Goal: Task Accomplishment & Management: Manage account settings

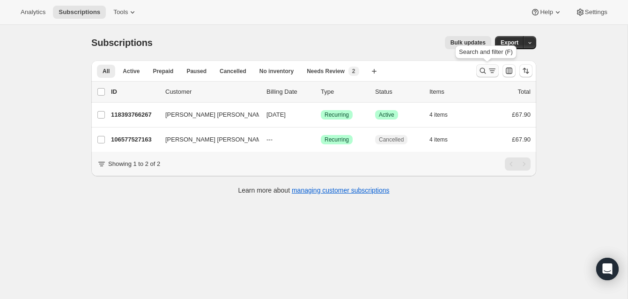
click at [481, 69] on icon "Search and filter results" at bounding box center [482, 70] width 9 height 9
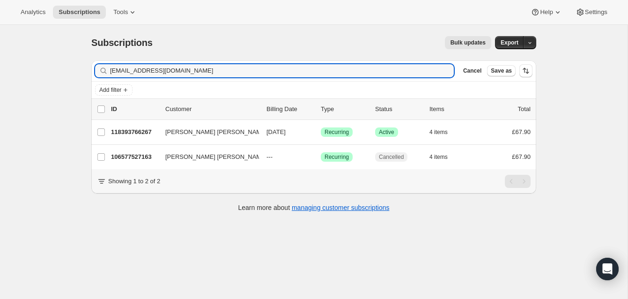
drag, startPoint x: 187, startPoint y: 68, endPoint x: 79, endPoint y: 57, distance: 108.8
click at [79, 57] on div "Subscriptions. This page is ready Subscriptions Bulk updates More actions Bulk …" at bounding box center [314, 174] width 628 height 299
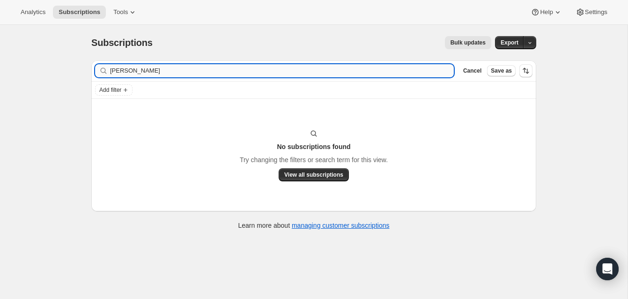
click at [149, 73] on input "alan jenkins" at bounding box center [282, 70] width 344 height 13
click at [113, 71] on input "alan jenkins" at bounding box center [282, 70] width 344 height 13
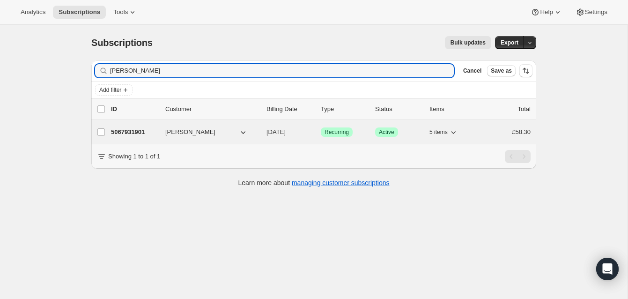
type input "allan jenkins"
click at [141, 129] on p "5067931901" at bounding box center [134, 131] width 47 height 9
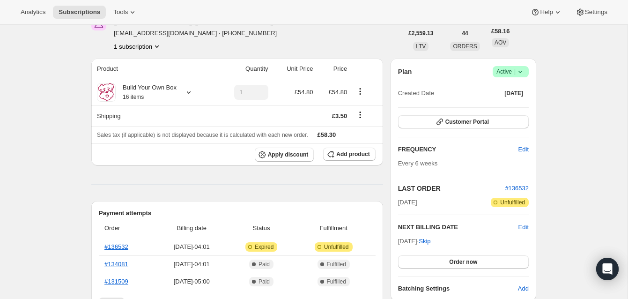
scroll to position [53, 0]
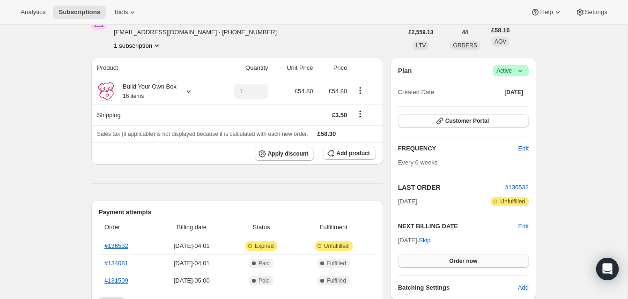
click at [462, 256] on button "Order now" at bounding box center [463, 260] width 131 height 13
click at [462, 257] on span "Click to confirm" at bounding box center [463, 260] width 43 height 7
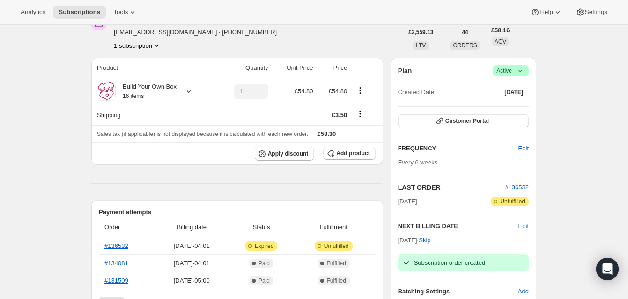
scroll to position [0, 0]
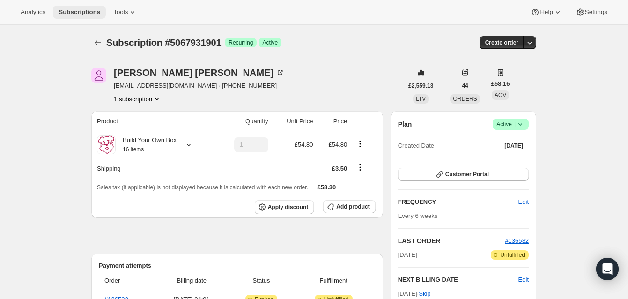
click at [95, 8] on span "Subscriptions" at bounding box center [80, 11] width 42 height 7
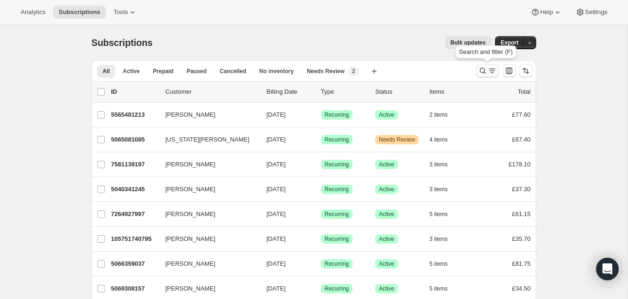
click at [483, 67] on icon "Search and filter results" at bounding box center [482, 70] width 9 height 9
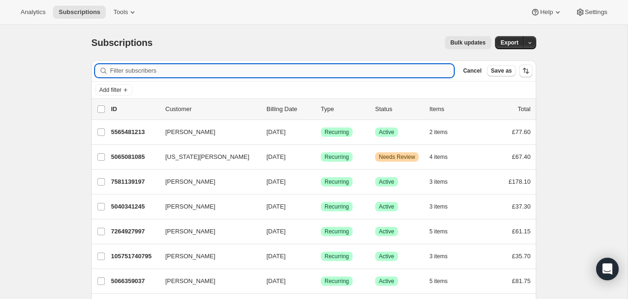
click at [164, 69] on input "Filter subscribers" at bounding box center [282, 70] width 344 height 13
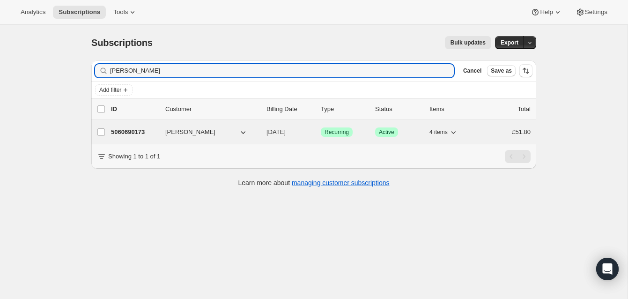
type input "Marie Barker"
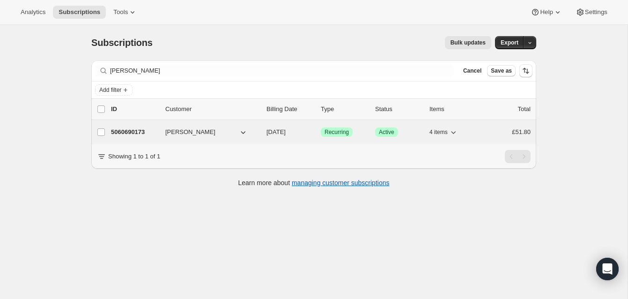
click at [135, 130] on p "5060690173" at bounding box center [134, 131] width 47 height 9
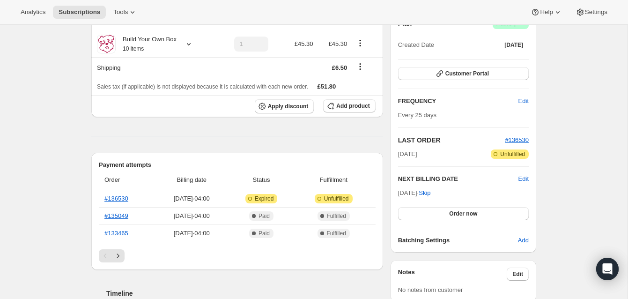
scroll to position [101, 0]
click at [454, 210] on span "Order now" at bounding box center [463, 212] width 28 height 7
click at [454, 210] on span "Click to confirm" at bounding box center [463, 212] width 43 height 7
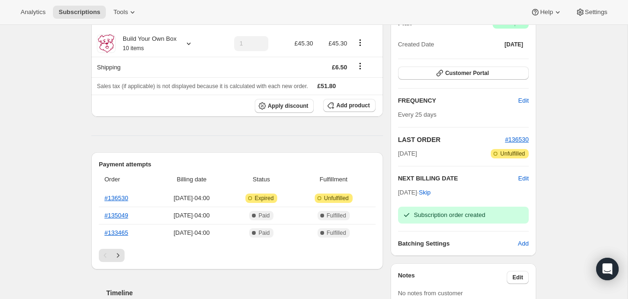
scroll to position [0, 0]
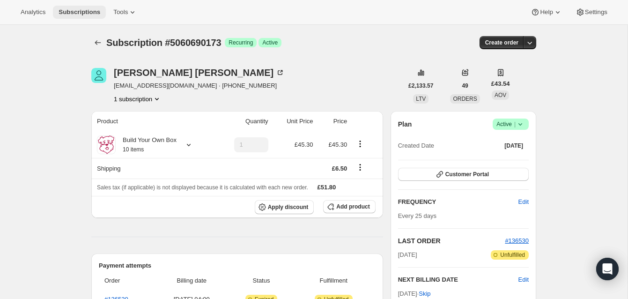
click at [87, 9] on span "Subscriptions" at bounding box center [80, 11] width 42 height 7
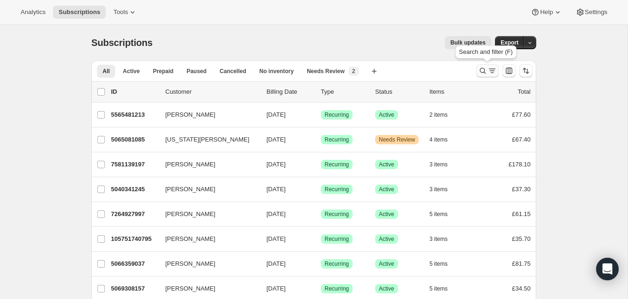
click at [481, 68] on icon "Search and filter results" at bounding box center [483, 71] width 6 height 6
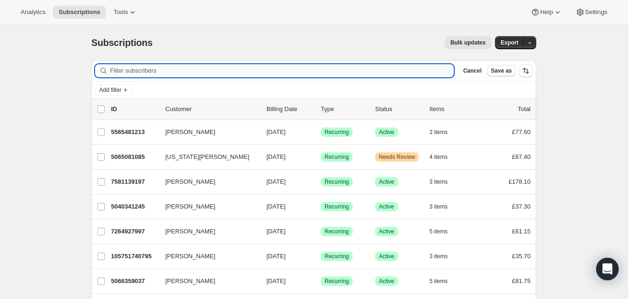
click at [194, 70] on input "Filter subscribers" at bounding box center [282, 70] width 344 height 13
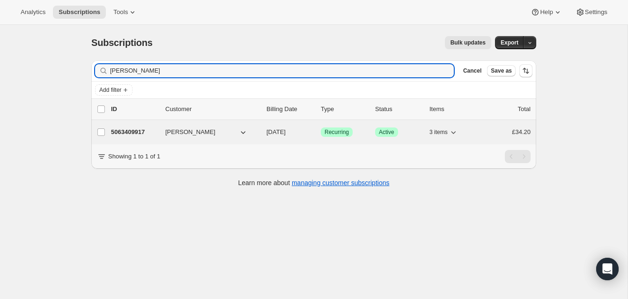
type input "ELaine Maley"
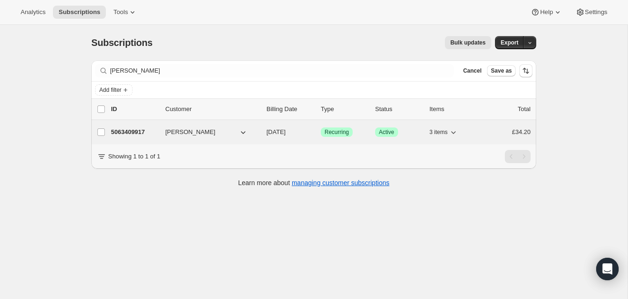
click at [149, 131] on p "5063409917" at bounding box center [134, 131] width 47 height 9
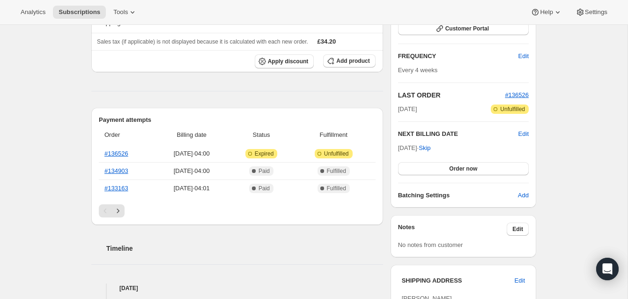
scroll to position [147, 0]
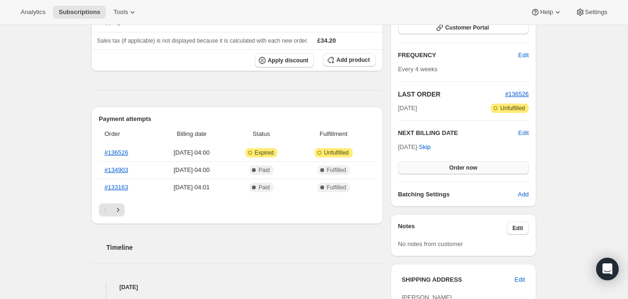
click at [451, 166] on span "Order now" at bounding box center [463, 167] width 28 height 7
click at [451, 166] on span "Click to confirm" at bounding box center [463, 167] width 43 height 7
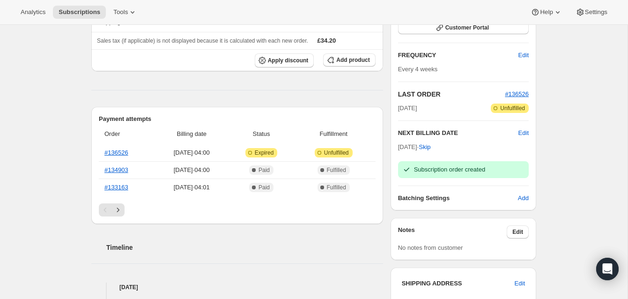
scroll to position [0, 0]
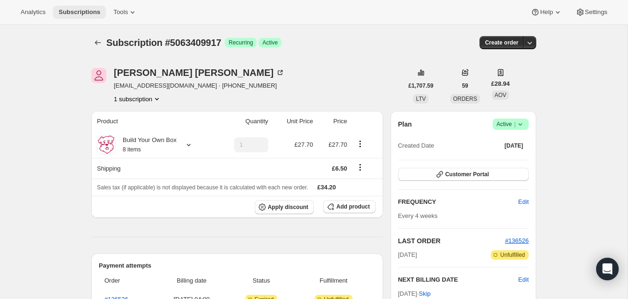
click at [91, 9] on span "Subscriptions" at bounding box center [80, 11] width 42 height 7
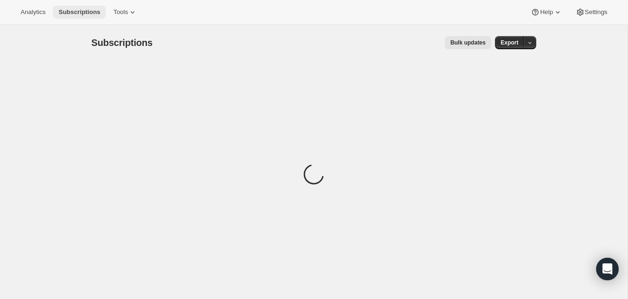
scroll to position [1, 0]
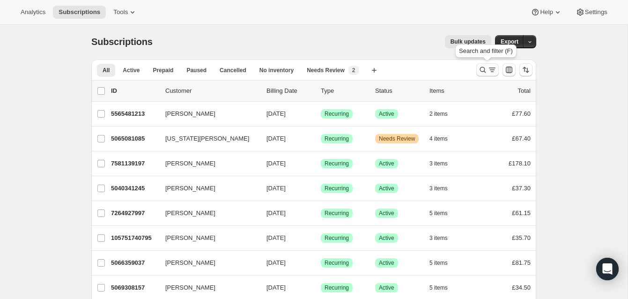
click at [482, 66] on icon "Search and filter results" at bounding box center [482, 69] width 9 height 9
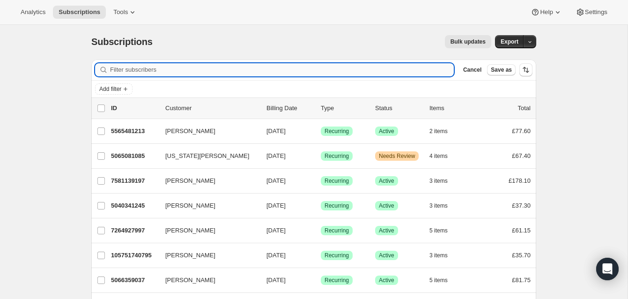
click at [171, 67] on input "Filter subscribers" at bounding box center [282, 69] width 344 height 13
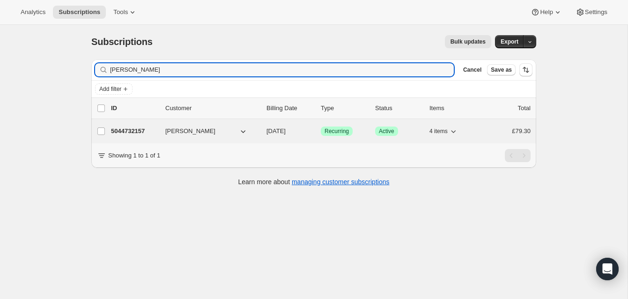
type input "Lisa Mills"
click at [132, 128] on p "5044732157" at bounding box center [134, 131] width 47 height 9
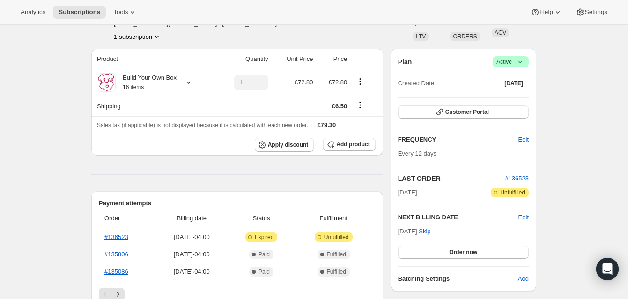
scroll to position [82, 0]
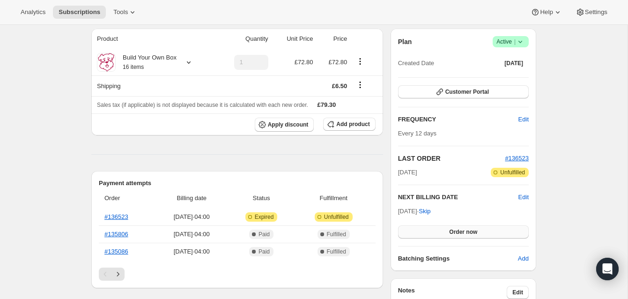
click at [467, 228] on span "Order now" at bounding box center [463, 231] width 28 height 7
click at [467, 228] on span "Click to confirm" at bounding box center [463, 231] width 43 height 7
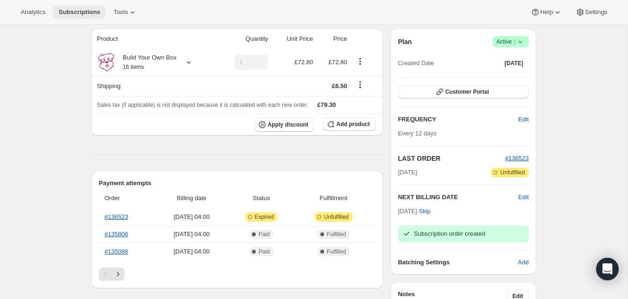
click at [96, 11] on span "Subscriptions" at bounding box center [80, 11] width 42 height 7
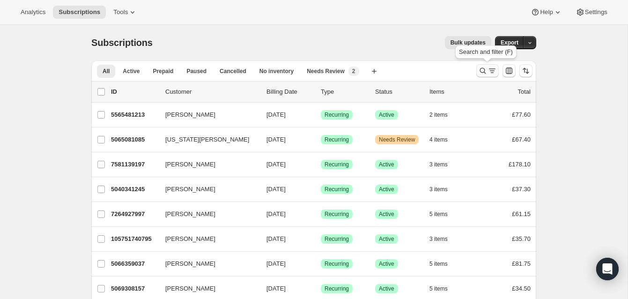
click at [484, 67] on icon "Search and filter results" at bounding box center [482, 70] width 9 height 9
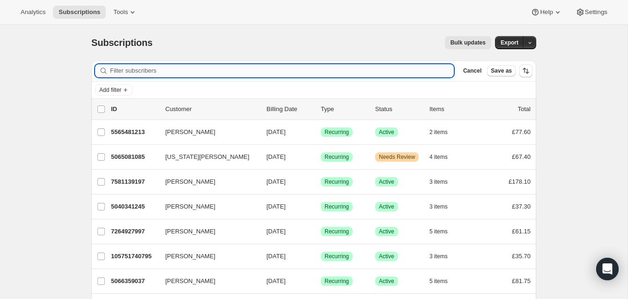
click at [138, 68] on input "Filter subscribers" at bounding box center [282, 70] width 344 height 13
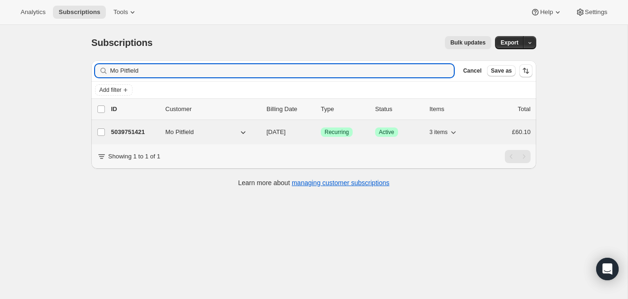
type input "Mo Pitfield"
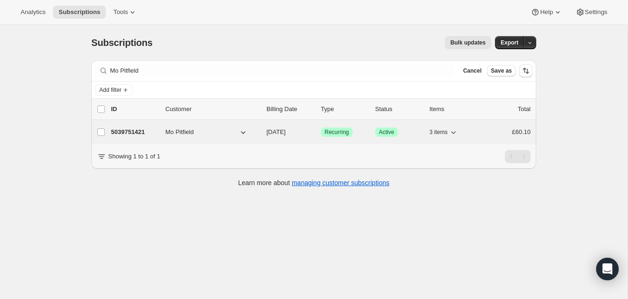
click at [142, 130] on p "5039751421" at bounding box center [134, 131] width 47 height 9
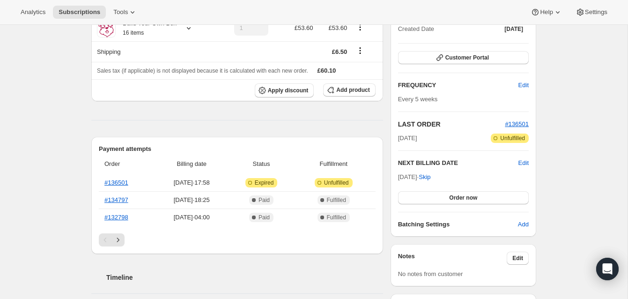
scroll to position [141, 0]
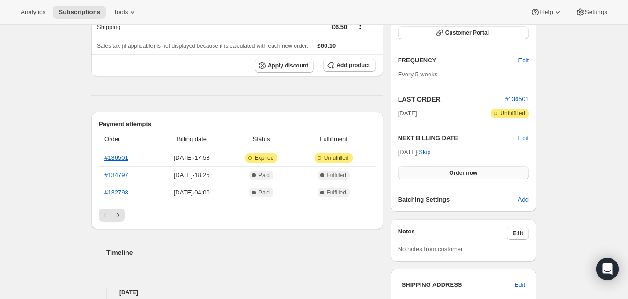
click at [448, 170] on button "Order now" at bounding box center [463, 172] width 131 height 13
click at [448, 170] on span "Click to confirm" at bounding box center [463, 172] width 43 height 7
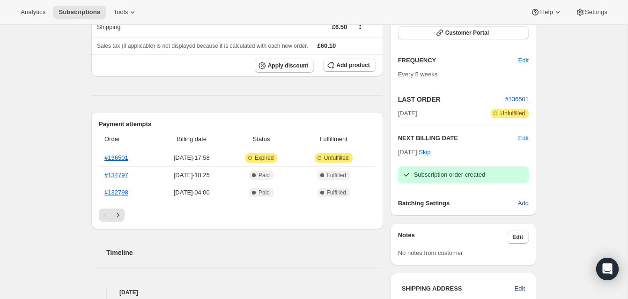
scroll to position [0, 0]
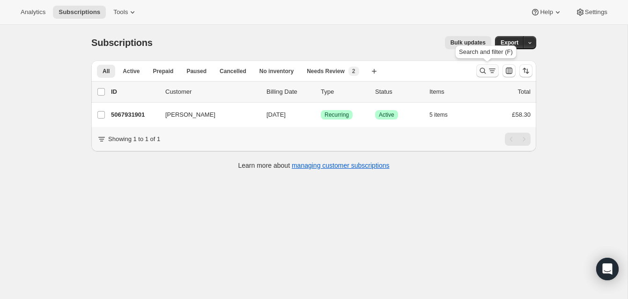
click at [483, 69] on icon "Search and filter results" at bounding box center [482, 70] width 9 height 9
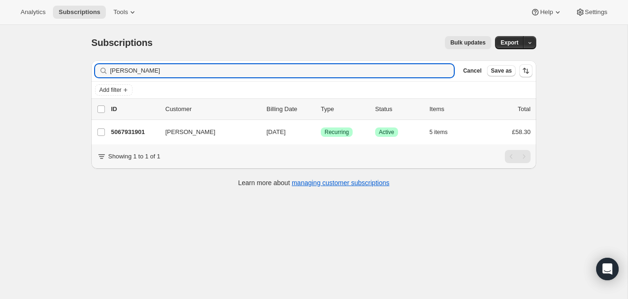
drag, startPoint x: 151, startPoint y: 71, endPoint x: 101, endPoint y: 70, distance: 49.7
click at [101, 70] on div "[PERSON_NAME] Clear" at bounding box center [274, 70] width 359 height 13
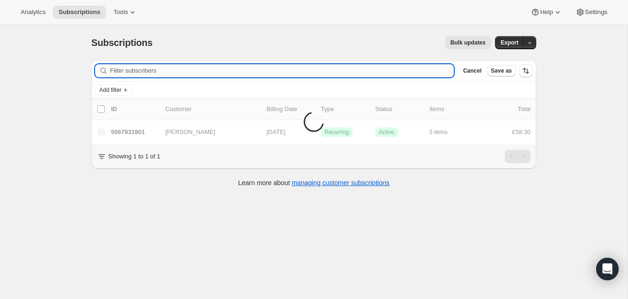
click at [124, 70] on input "Filter subscribers" at bounding box center [282, 70] width 344 height 13
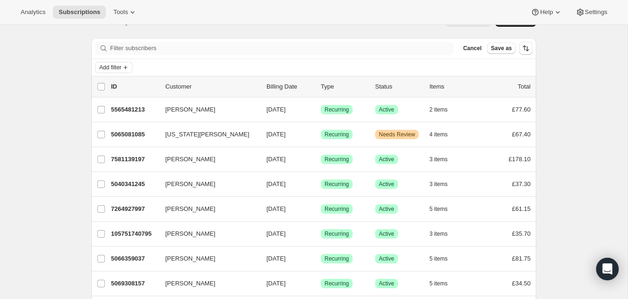
scroll to position [26, 0]
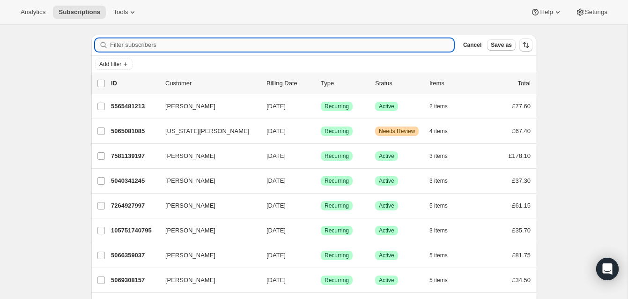
paste input "Mo Pitfield"
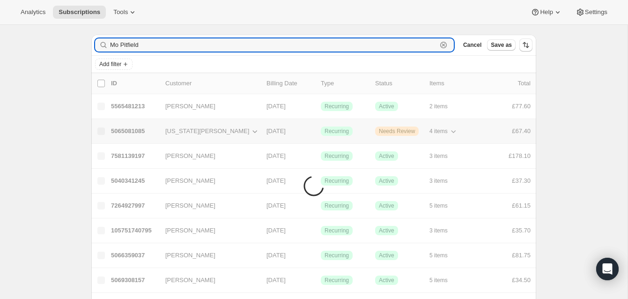
scroll to position [25, 0]
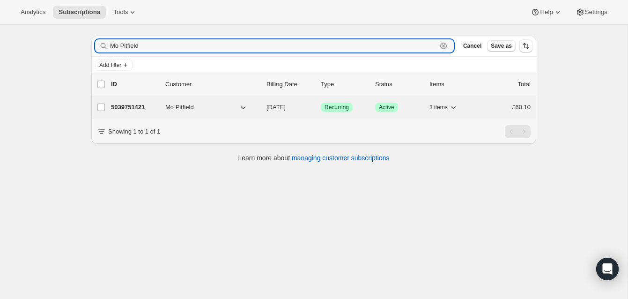
type input "Mo Pitfield"
click at [139, 104] on p "5039751421" at bounding box center [134, 107] width 47 height 9
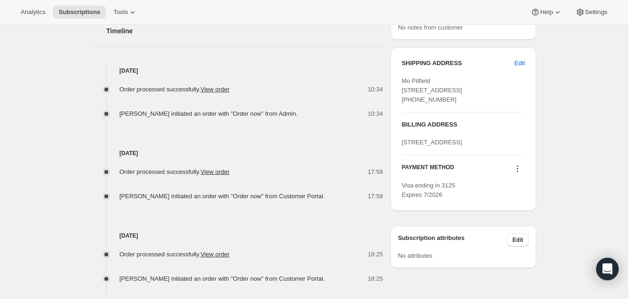
scroll to position [361, 0]
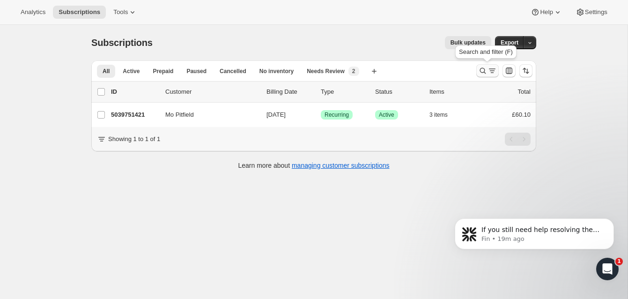
click at [483, 67] on icon "Search and filter results" at bounding box center [482, 70] width 9 height 9
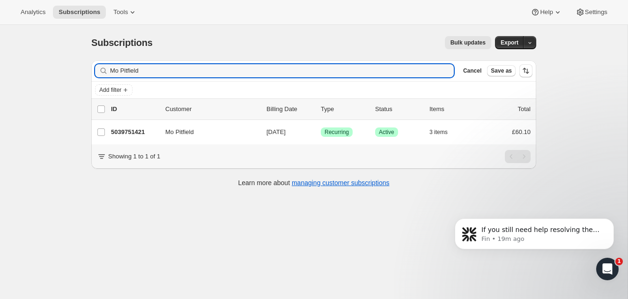
drag, startPoint x: 131, startPoint y: 70, endPoint x: 99, endPoint y: 70, distance: 31.9
click at [99, 70] on div "Mo Pitfield Clear" at bounding box center [274, 70] width 359 height 13
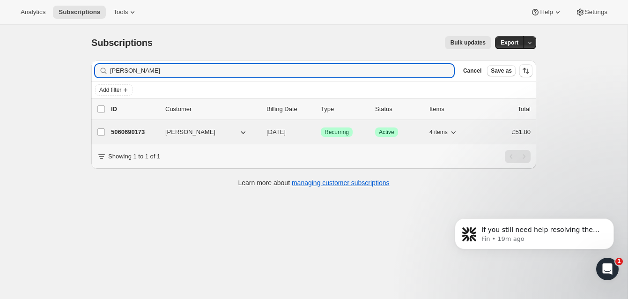
type input "MARIE BARKER"
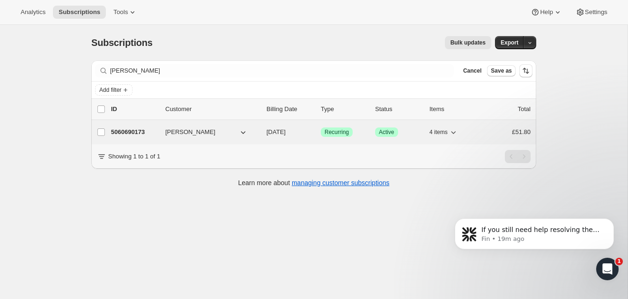
click at [148, 131] on p "5060690173" at bounding box center [134, 131] width 47 height 9
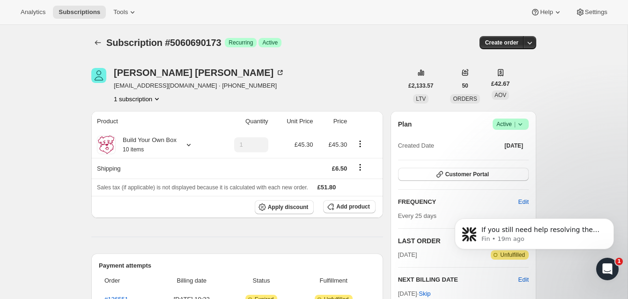
scroll to position [59, 0]
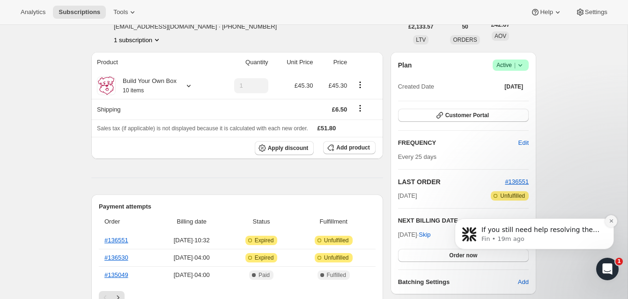
click at [614, 220] on button "Dismiss notification" at bounding box center [611, 221] width 12 height 12
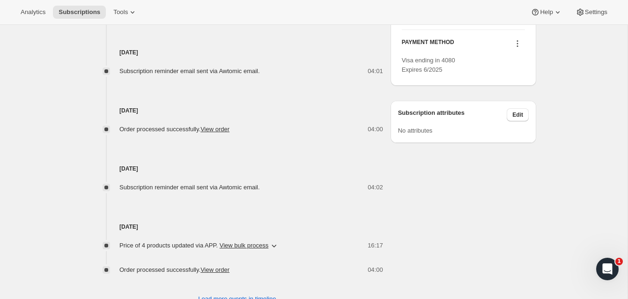
scroll to position [491, 0]
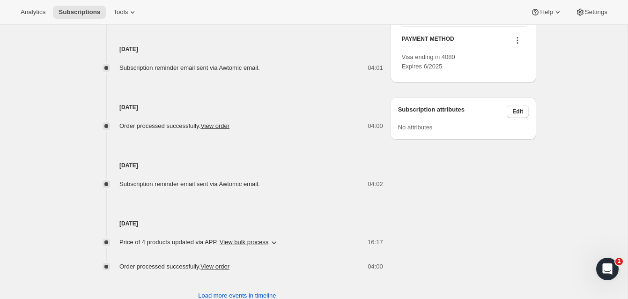
click at [518, 41] on icon at bounding box center [517, 40] width 1 height 1
click at [513, 94] on span "Send link to update card" at bounding box center [516, 95] width 66 height 7
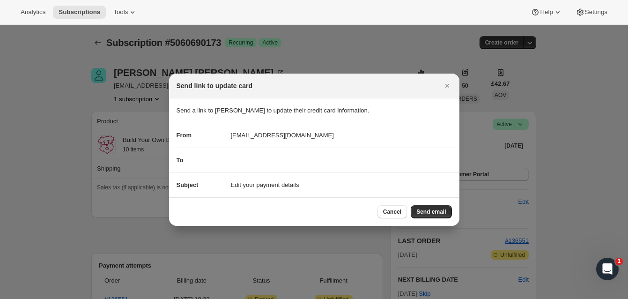
scroll to position [0, 0]
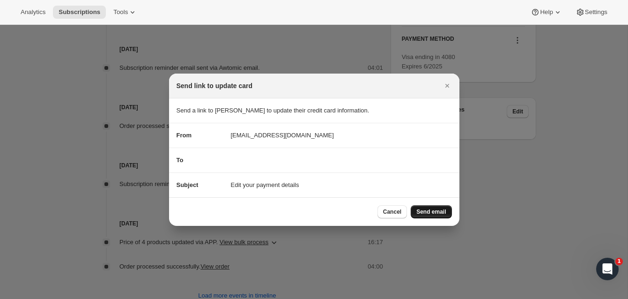
click at [433, 209] on span "Send email" at bounding box center [432, 211] width 30 height 7
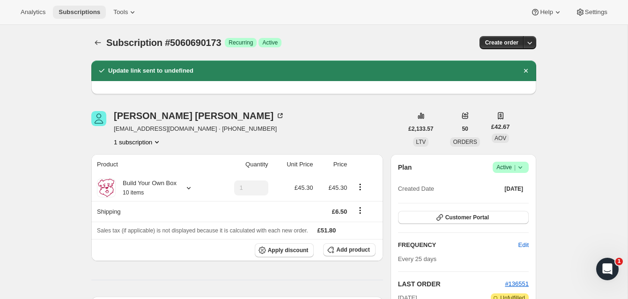
click at [91, 9] on span "Subscriptions" at bounding box center [80, 11] width 42 height 7
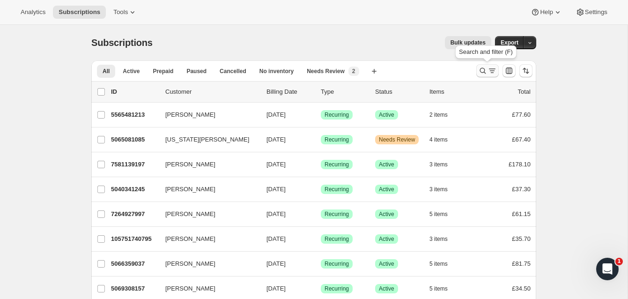
click at [482, 68] on icon "Search and filter results" at bounding box center [482, 70] width 9 height 9
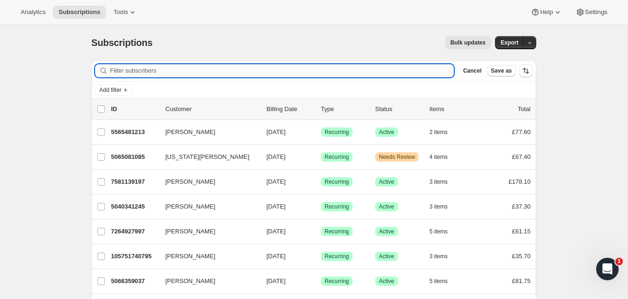
click at [260, 73] on input "Filter subscribers" at bounding box center [282, 70] width 344 height 13
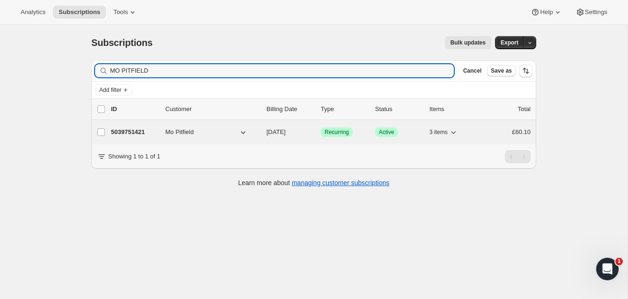
type input "MO PITFIELD"
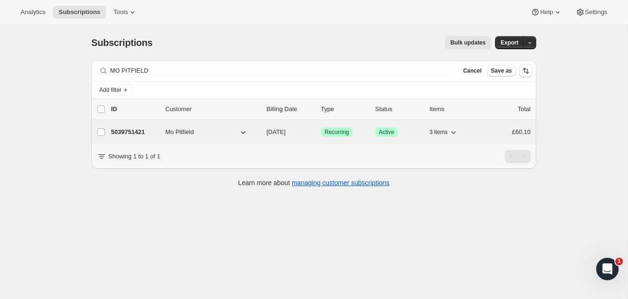
click at [176, 129] on span "Mo Pitfield" at bounding box center [179, 131] width 29 height 9
click at [153, 130] on p "5039751421" at bounding box center [134, 131] width 47 height 9
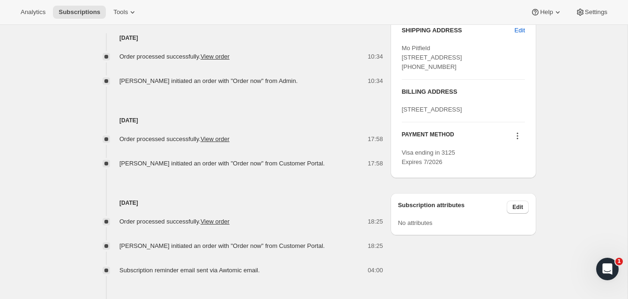
scroll to position [396, 0]
click at [517, 134] on icon at bounding box center [517, 132] width 1 height 1
click at [503, 188] on span "Send link to update card" at bounding box center [516, 190] width 66 height 7
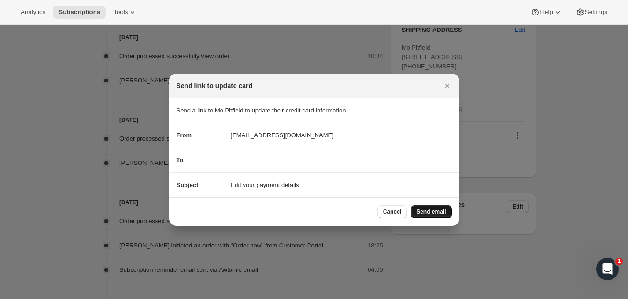
click at [435, 210] on span "Send email" at bounding box center [432, 211] width 30 height 7
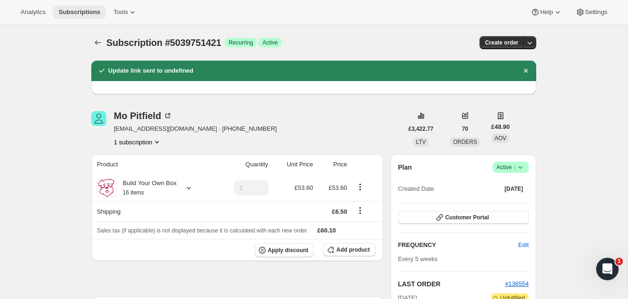
click at [97, 9] on span "Subscriptions" at bounding box center [80, 11] width 42 height 7
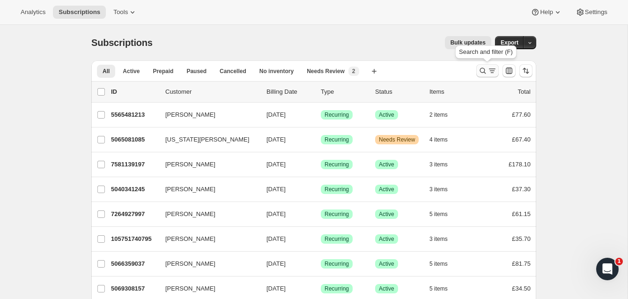
click at [482, 70] on icon "Search and filter results" at bounding box center [482, 70] width 9 height 9
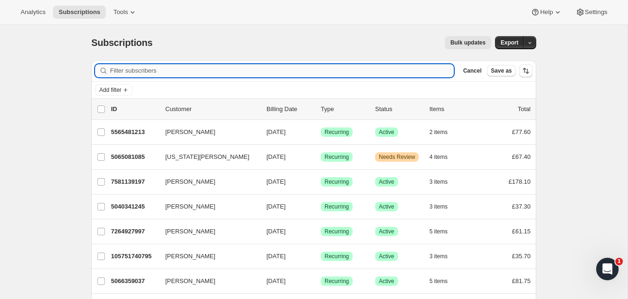
click at [129, 68] on input "Filter subscribers" at bounding box center [282, 70] width 344 height 13
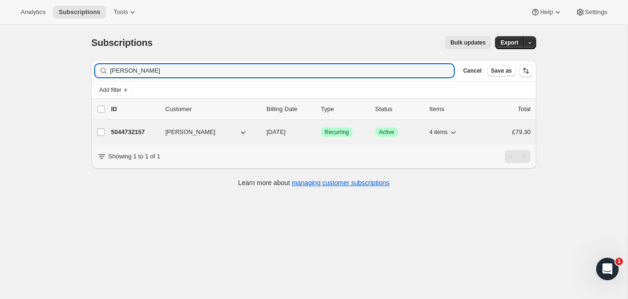
type input "lisa mills"
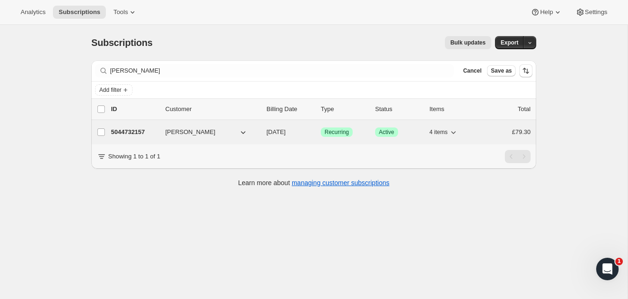
click at [177, 130] on span "Lisa Mills" at bounding box center [190, 131] width 50 height 9
click at [159, 127] on div "5044732157 Lisa Mills 09/23/2025 Success Recurring Success Active 4 items £79.30" at bounding box center [321, 132] width 420 height 13
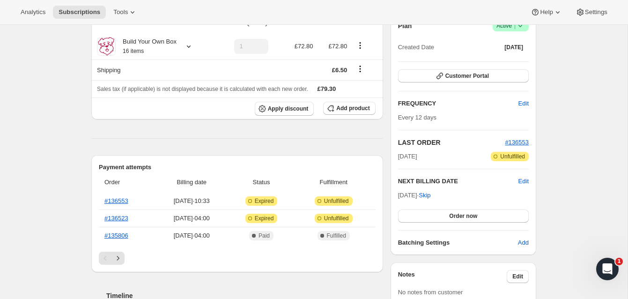
scroll to position [99, 0]
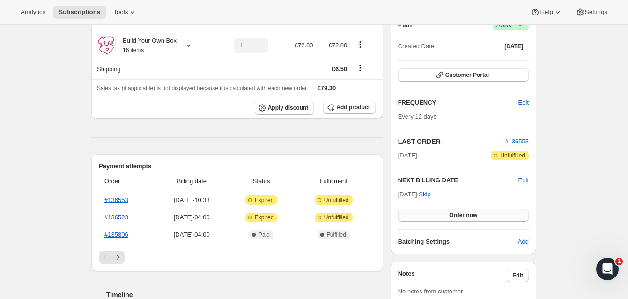
click at [477, 213] on span "Order now" at bounding box center [463, 214] width 28 height 7
click at [477, 213] on span "Click to confirm" at bounding box center [463, 214] width 43 height 7
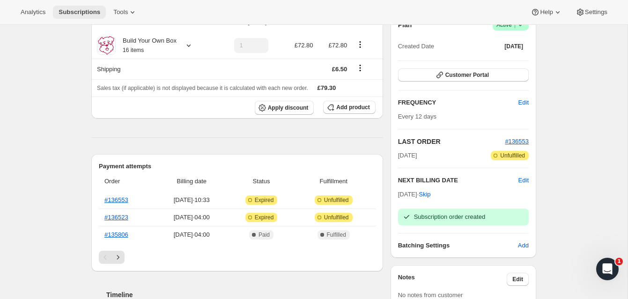
click at [83, 12] on span "Subscriptions" at bounding box center [80, 11] width 42 height 7
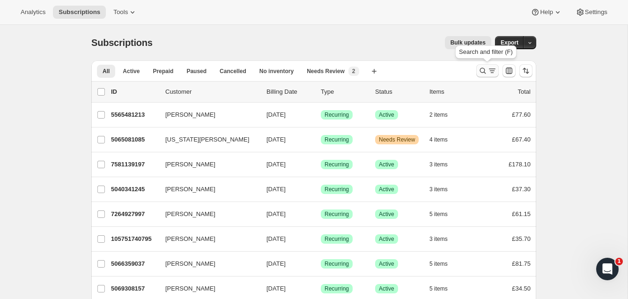
click at [484, 69] on icon "Search and filter results" at bounding box center [482, 70] width 9 height 9
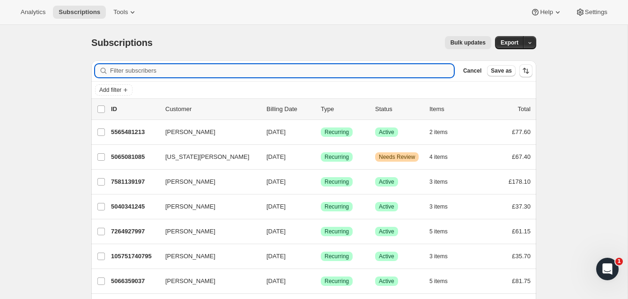
click at [161, 69] on input "Filter subscribers" at bounding box center [282, 70] width 344 height 13
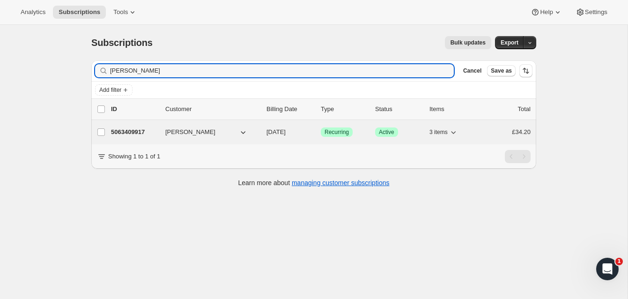
type input "elaine maley"
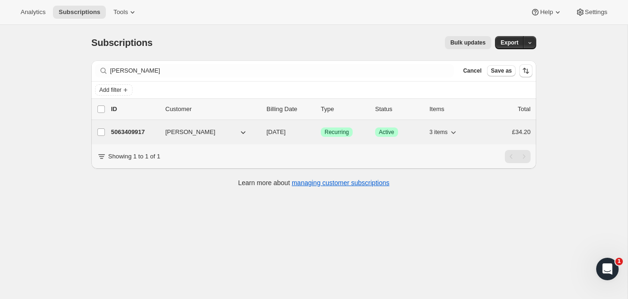
click at [151, 130] on p "5063409917" at bounding box center [134, 131] width 47 height 9
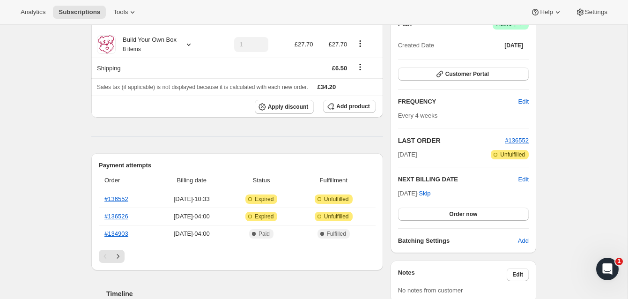
scroll to position [101, 0]
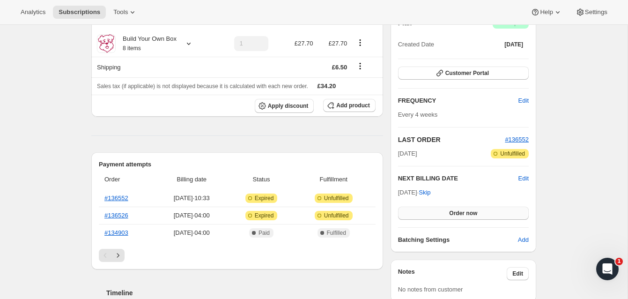
click at [472, 211] on span "Order now" at bounding box center [463, 212] width 28 height 7
click at [472, 211] on span "Click to confirm" at bounding box center [463, 212] width 43 height 7
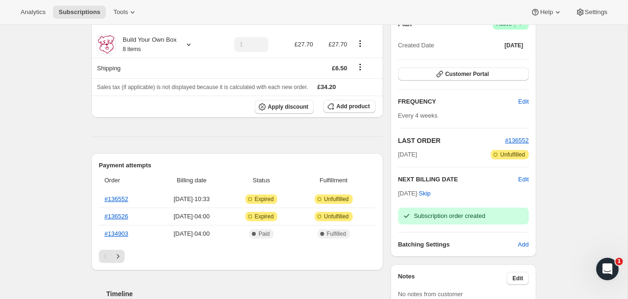
scroll to position [0, 0]
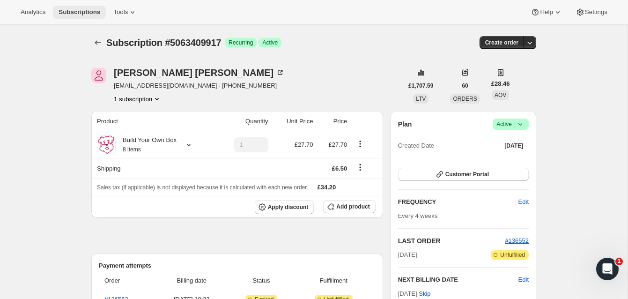
click at [93, 11] on span "Subscriptions" at bounding box center [80, 11] width 42 height 7
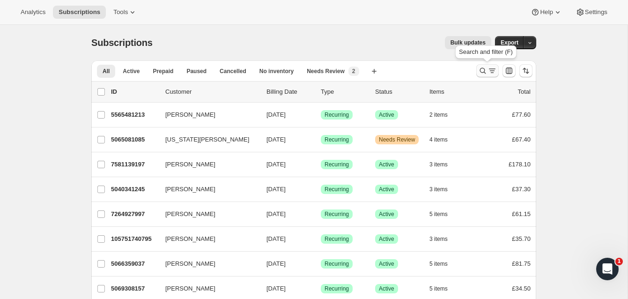
click at [481, 68] on icon "Search and filter results" at bounding box center [483, 71] width 6 height 6
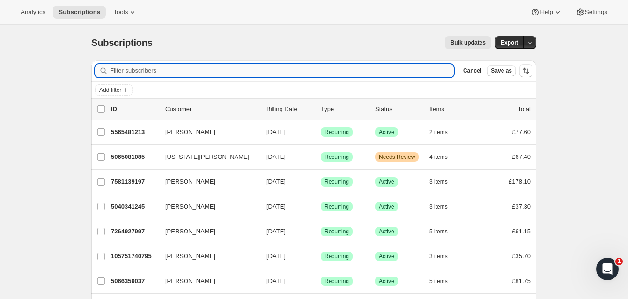
click at [309, 73] on input "Filter subscribers" at bounding box center [282, 70] width 344 height 13
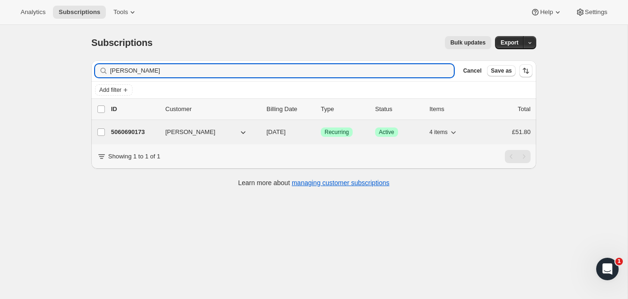
type input "marie barker"
click at [136, 132] on p "5060690173" at bounding box center [134, 131] width 47 height 9
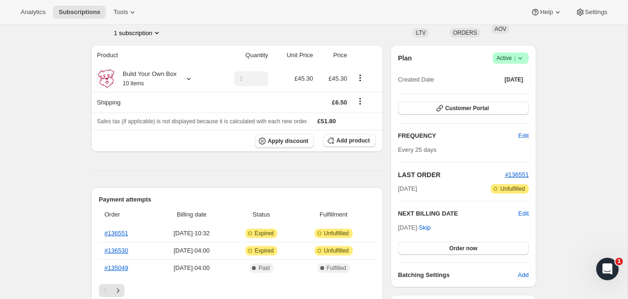
scroll to position [89, 0]
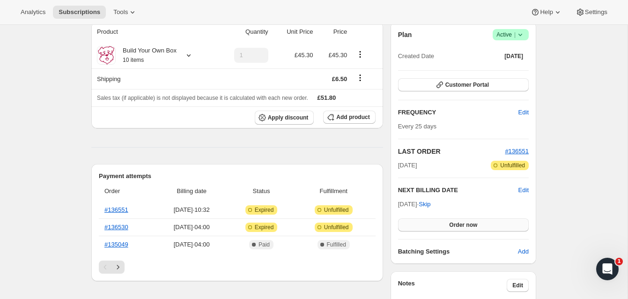
click at [444, 221] on button "Order now" at bounding box center [463, 224] width 131 height 13
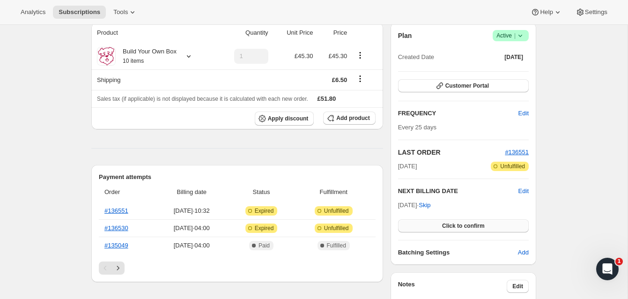
click at [444, 221] on button "Click to confirm" at bounding box center [463, 225] width 131 height 13
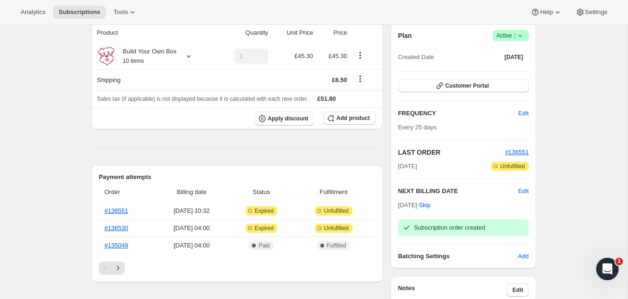
scroll to position [0, 0]
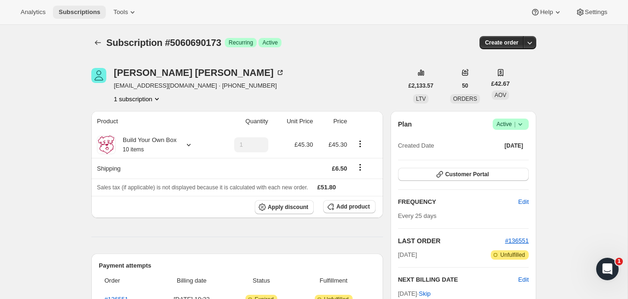
click at [83, 10] on span "Subscriptions" at bounding box center [80, 11] width 42 height 7
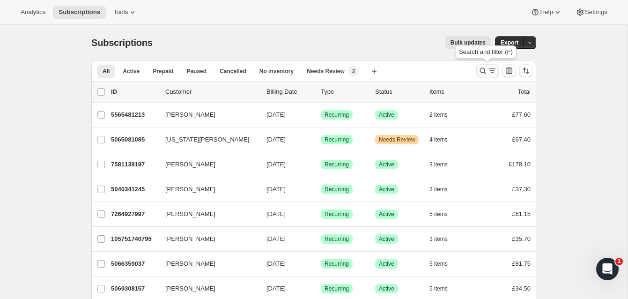
click at [481, 68] on icon "Search and filter results" at bounding box center [483, 71] width 6 height 6
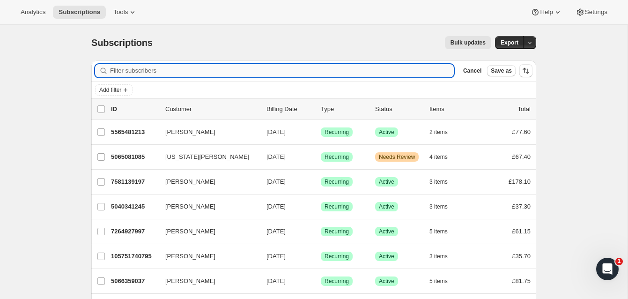
click at [347, 68] on input "Filter subscribers" at bounding box center [282, 70] width 344 height 13
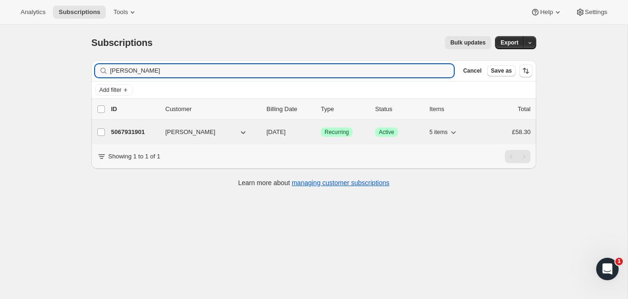
type input "allan jenkins"
click at [152, 129] on p "5067931901" at bounding box center [134, 131] width 47 height 9
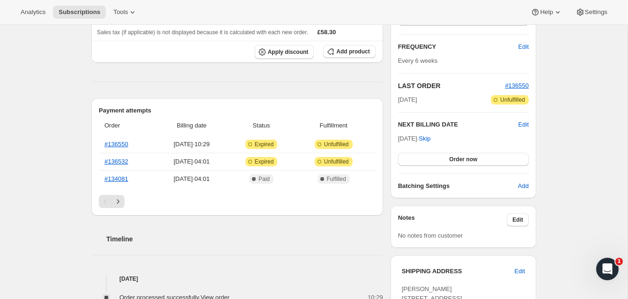
scroll to position [157, 0]
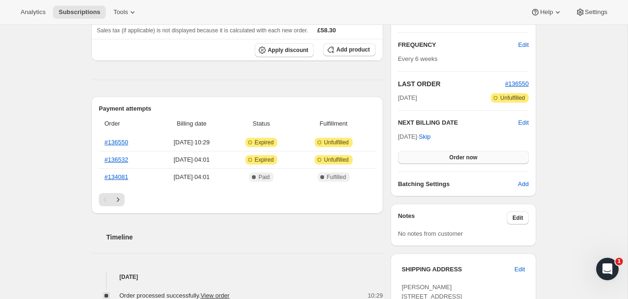
click at [467, 154] on span "Order now" at bounding box center [463, 157] width 28 height 7
click at [467, 154] on span "Click to confirm" at bounding box center [463, 157] width 43 height 7
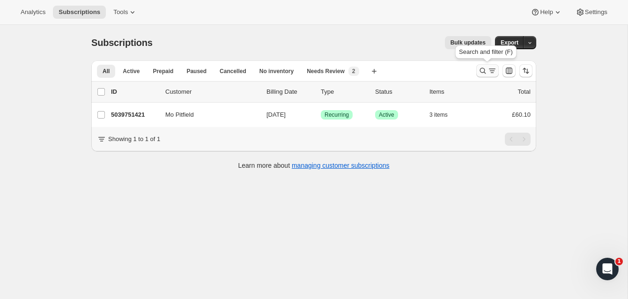
click at [482, 69] on icon "Search and filter results" at bounding box center [482, 70] width 9 height 9
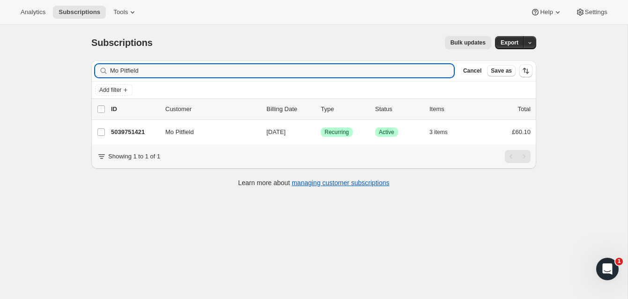
drag, startPoint x: 147, startPoint y: 74, endPoint x: 95, endPoint y: 63, distance: 53.1
click at [94, 63] on div "Filter subscribers Mo Pitfield Clear Cancel Save as" at bounding box center [313, 70] width 445 height 21
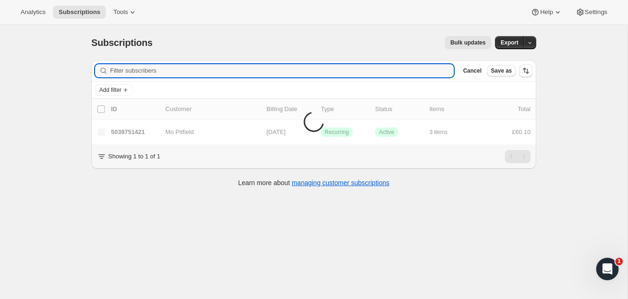
scroll to position [25, 0]
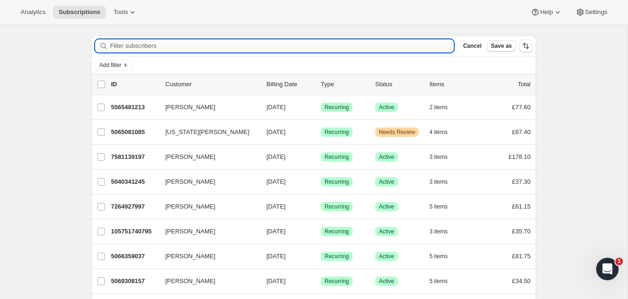
click at [136, 46] on input "Filter subscribers" at bounding box center [282, 45] width 344 height 13
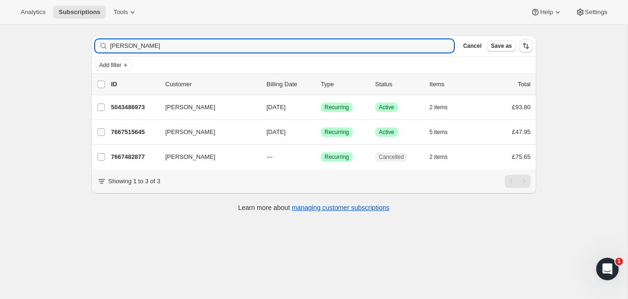
type input "Zak Brown"
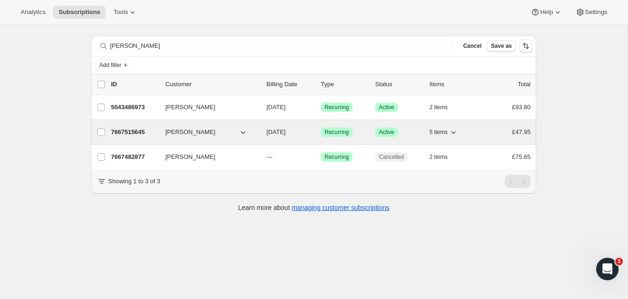
click at [140, 129] on p "7667515645" at bounding box center [134, 131] width 47 height 9
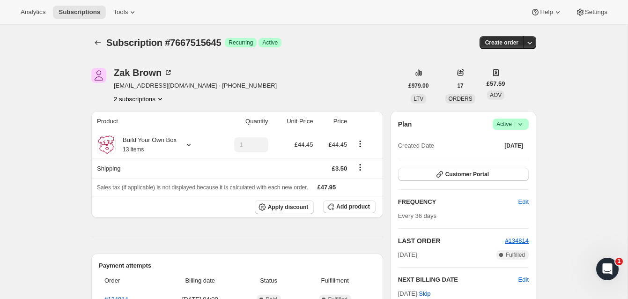
click at [505, 121] on span "Active |" at bounding box center [511, 123] width 29 height 9
click at [499, 140] on span "Pause subscription" at bounding box center [508, 142] width 52 height 7
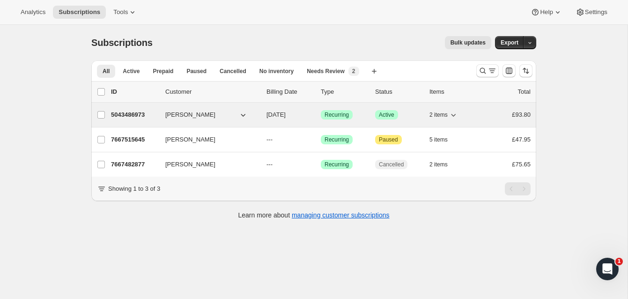
click at [139, 112] on p "5043486973" at bounding box center [134, 114] width 47 height 9
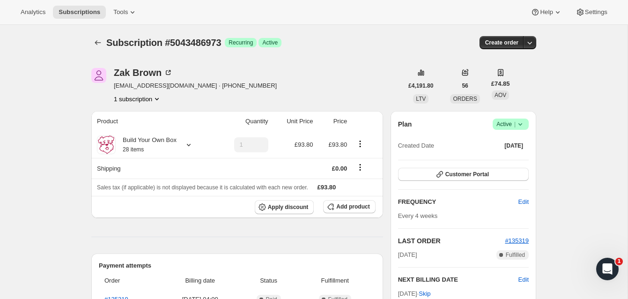
click at [506, 123] on span "Active |" at bounding box center [511, 123] width 29 height 9
click at [507, 141] on span "Pause subscription" at bounding box center [508, 142] width 52 height 7
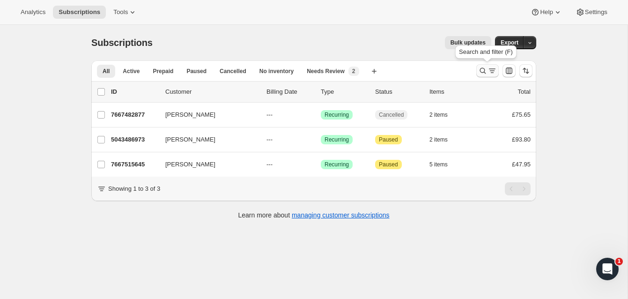
click at [482, 67] on icon "Search and filter results" at bounding box center [482, 70] width 9 height 9
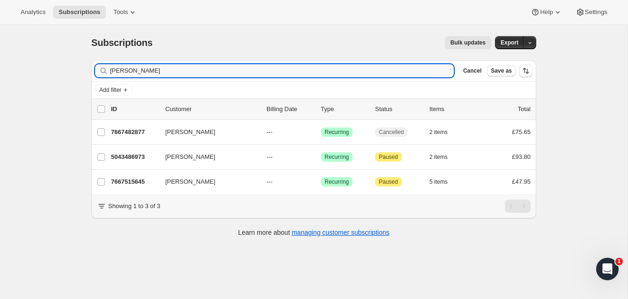
drag, startPoint x: 134, startPoint y: 68, endPoint x: 96, endPoint y: 65, distance: 39.0
click at [96, 65] on div "[PERSON_NAME] Clear" at bounding box center [274, 70] width 359 height 13
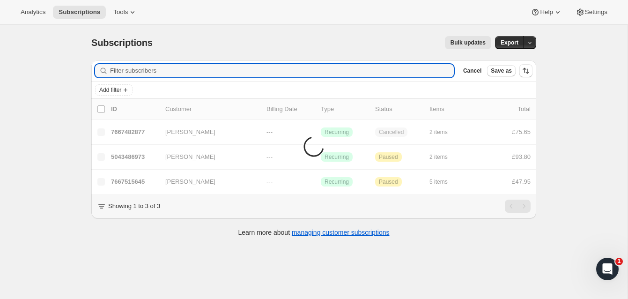
scroll to position [25, 0]
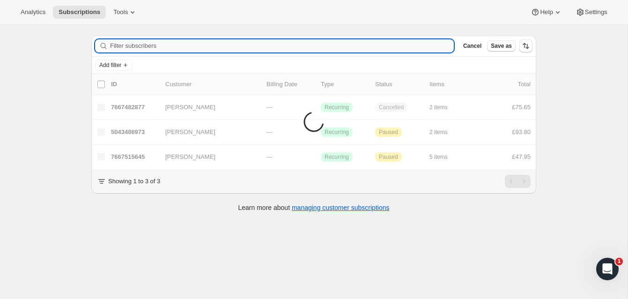
click at [121, 46] on input "Filter subscribers" at bounding box center [282, 45] width 344 height 13
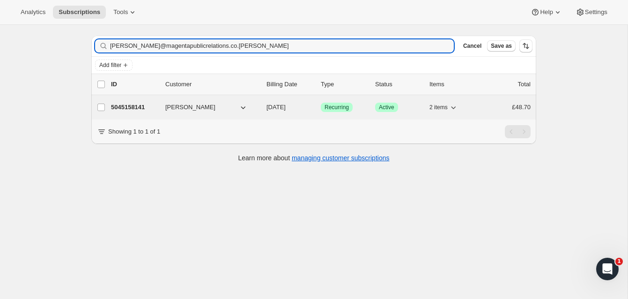
type input "[PERSON_NAME]@magentapublicrelations.co.[PERSON_NAME]"
click at [135, 104] on p "5045158141" at bounding box center [134, 107] width 47 height 9
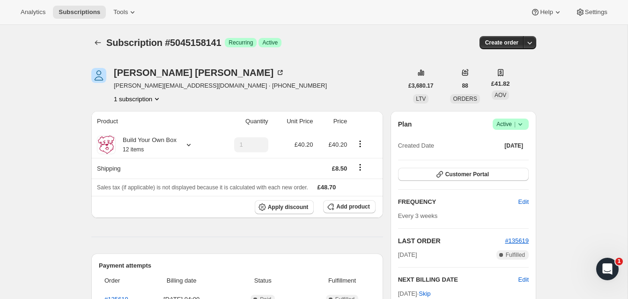
click at [506, 120] on span "Active |" at bounding box center [511, 123] width 29 height 9
click at [501, 141] on span "Pause subscription" at bounding box center [508, 142] width 52 height 7
